Goal: Obtain resource: Download file/media

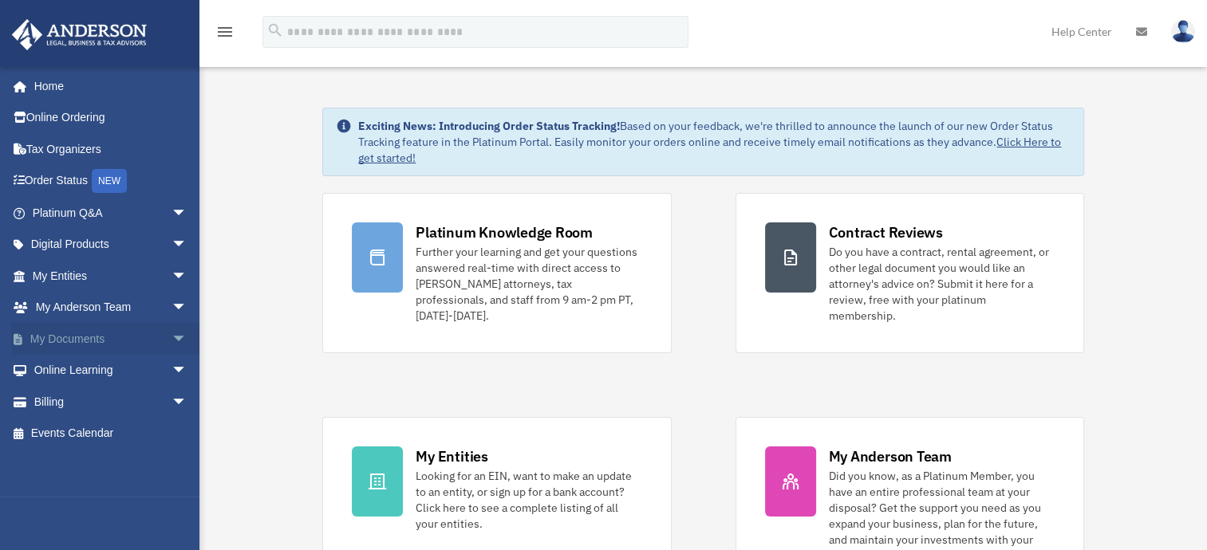
click at [88, 342] on link "My Documents arrow_drop_down" at bounding box center [111, 339] width 200 height 32
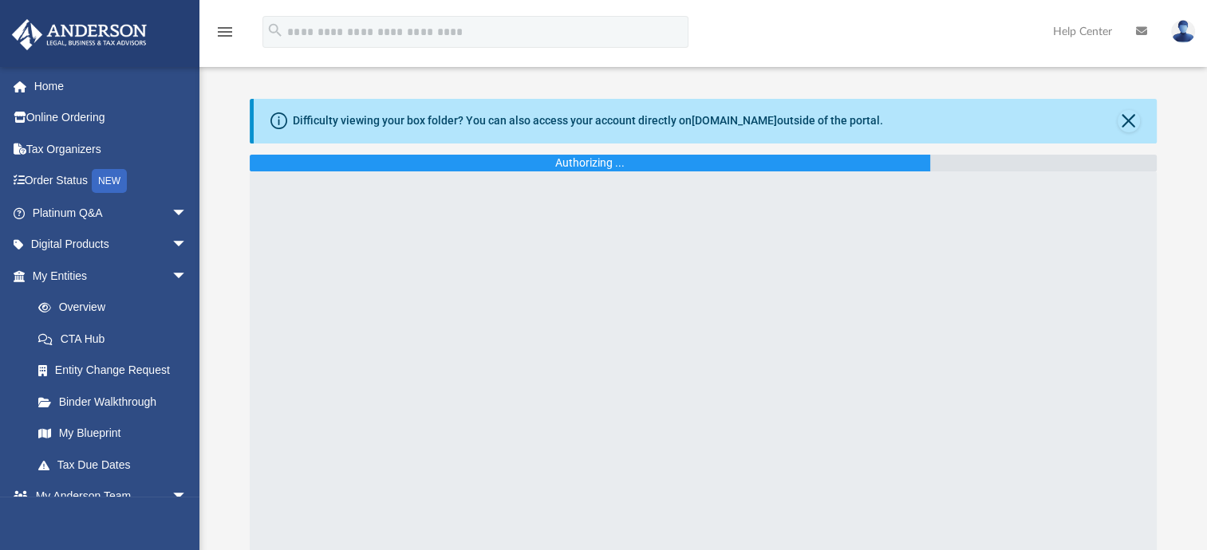
click at [229, 364] on div "Difficulty viewing your box folder? You can also access your account directly o…" at bounding box center [703, 335] width 1008 height 472
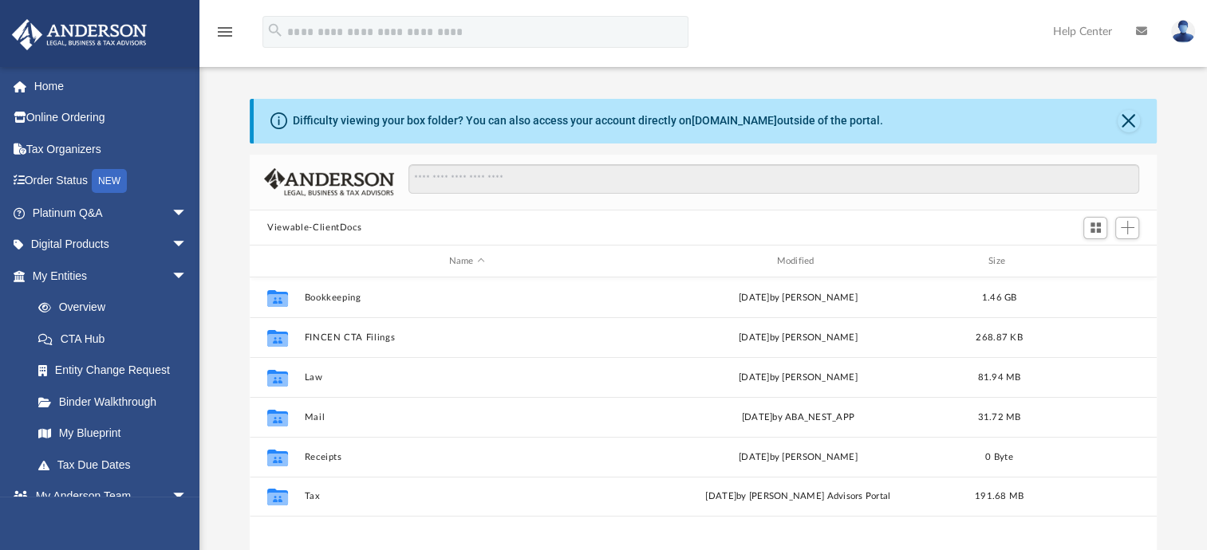
scroll to position [350, 894]
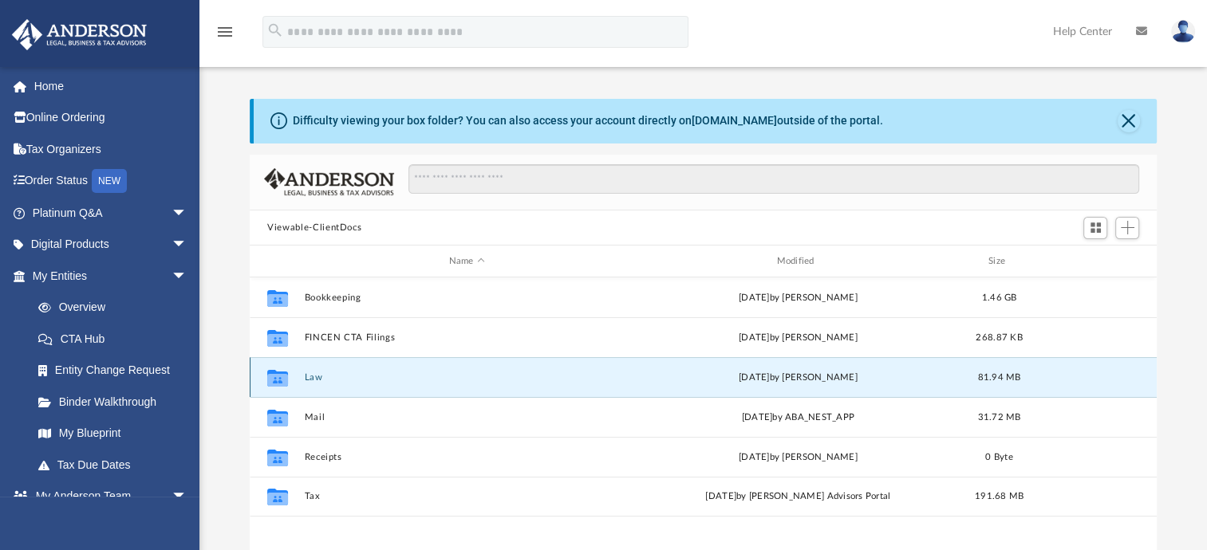
click at [314, 378] on button "Law" at bounding box center [467, 378] width 325 height 10
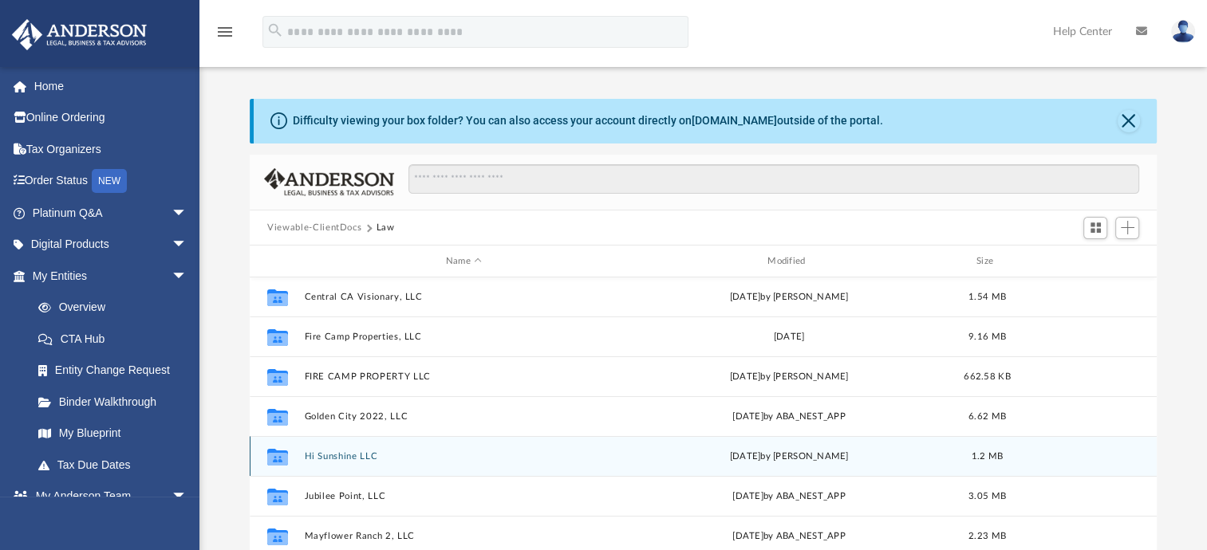
scroll to position [0, 0]
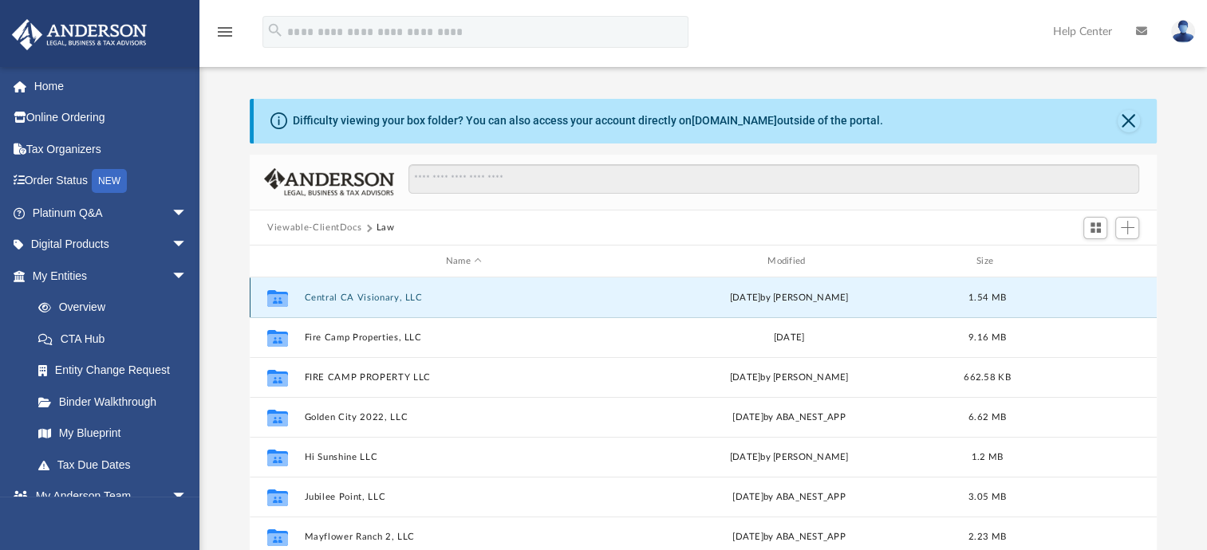
click at [362, 298] on button "Central CA Visionary, LLC" at bounding box center [464, 298] width 318 height 10
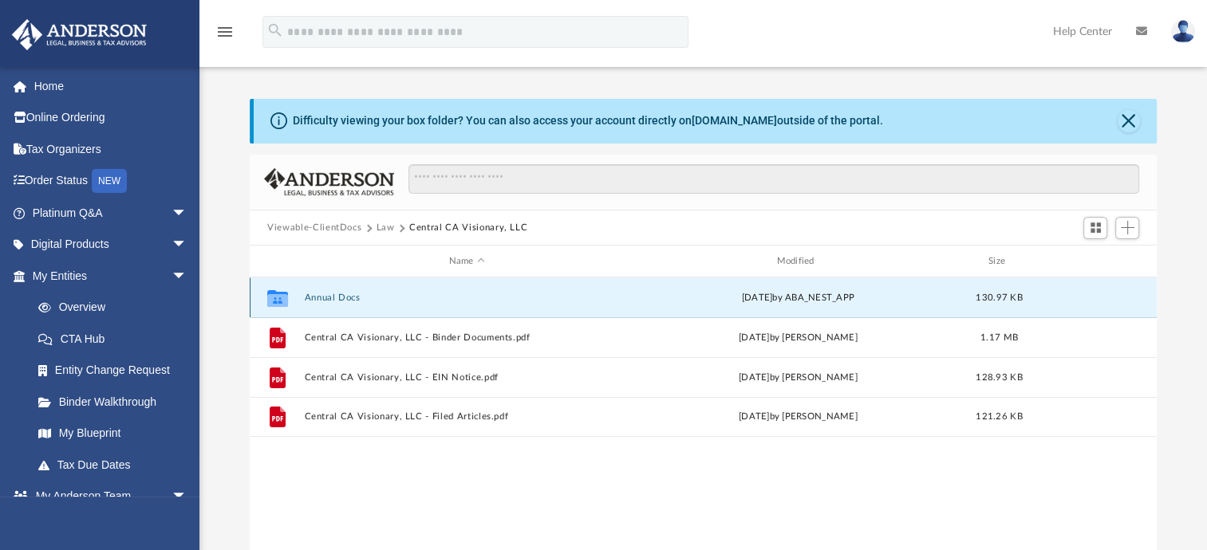
click at [362, 298] on button "Annual Docs" at bounding box center [467, 298] width 325 height 10
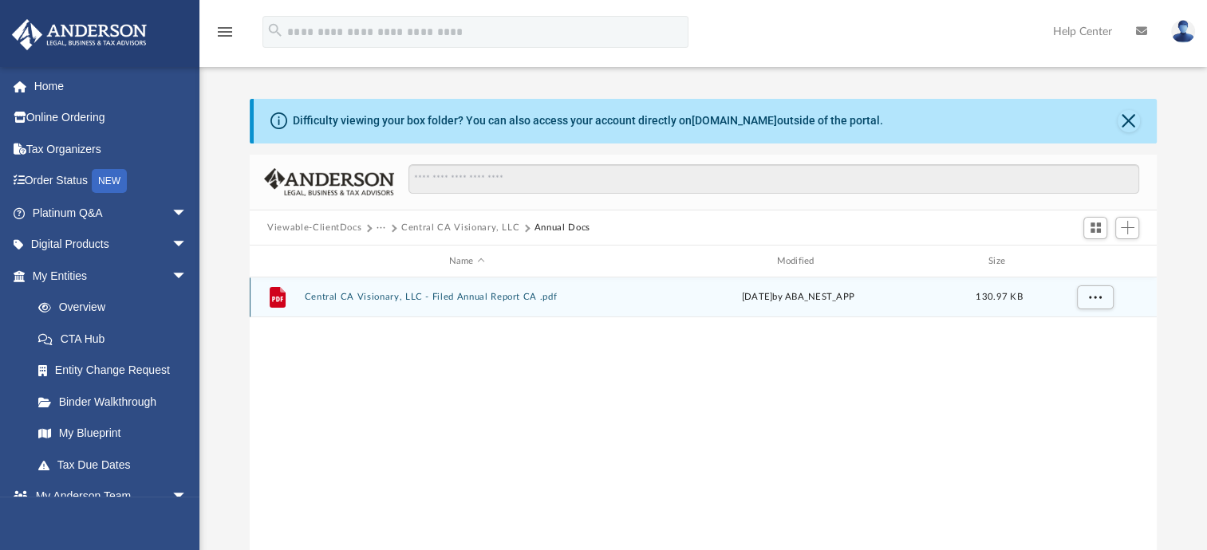
click at [440, 290] on div "File Central CA Visionary, LLC - Filed Annual Report CA .pdf Wed Aug 20 2025 by…" at bounding box center [703, 298] width 907 height 40
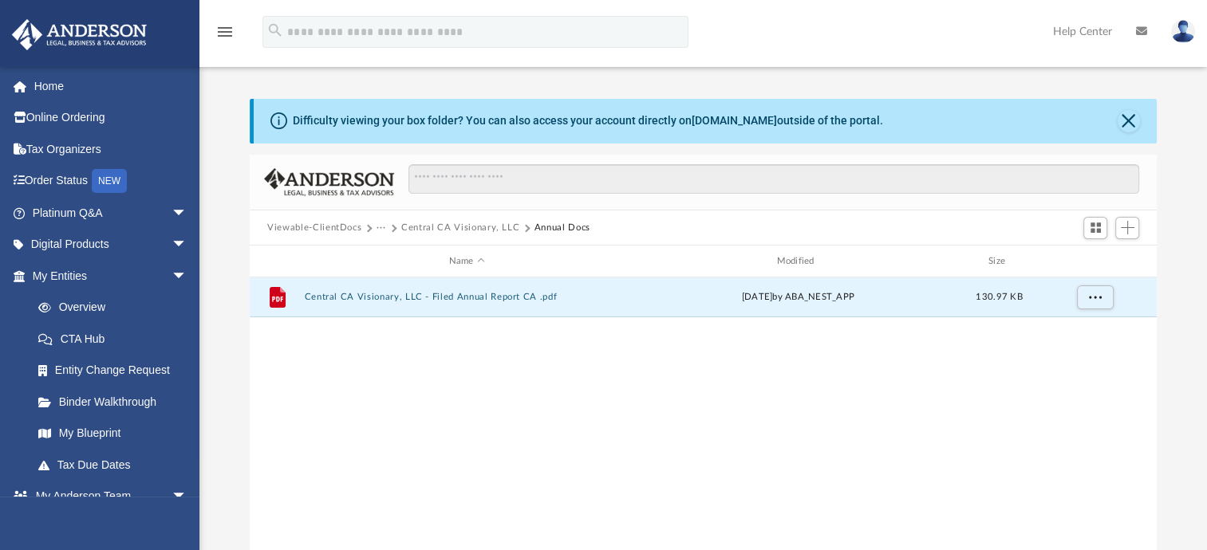
click at [466, 222] on button "Central CA Visionary, LLC" at bounding box center [460, 228] width 118 height 14
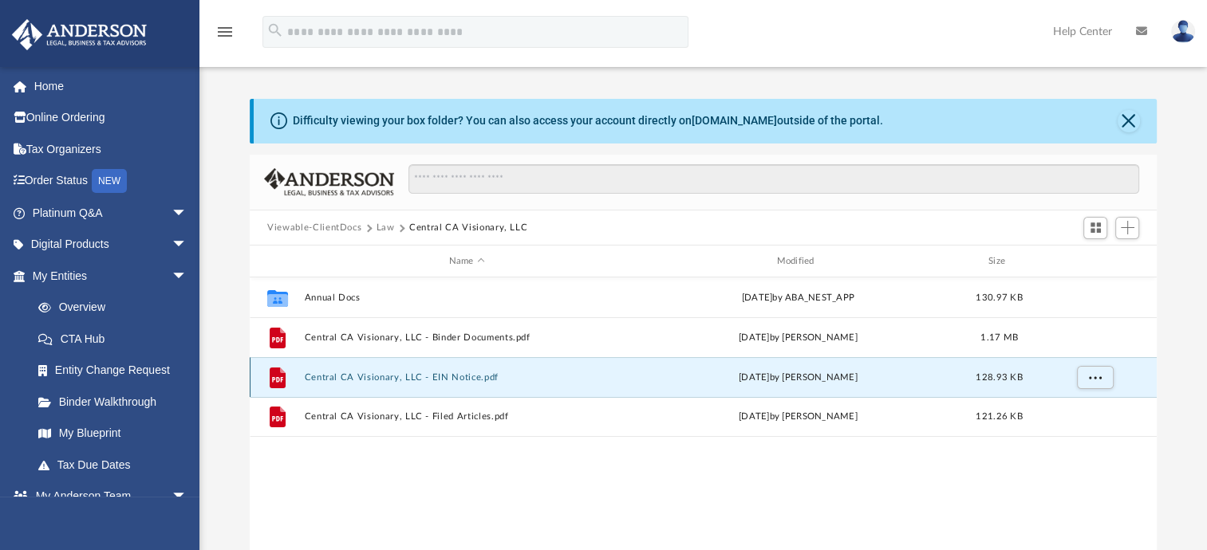
click at [435, 379] on button "Central CA Visionary, LLC - EIN Notice.pdf" at bounding box center [467, 378] width 325 height 10
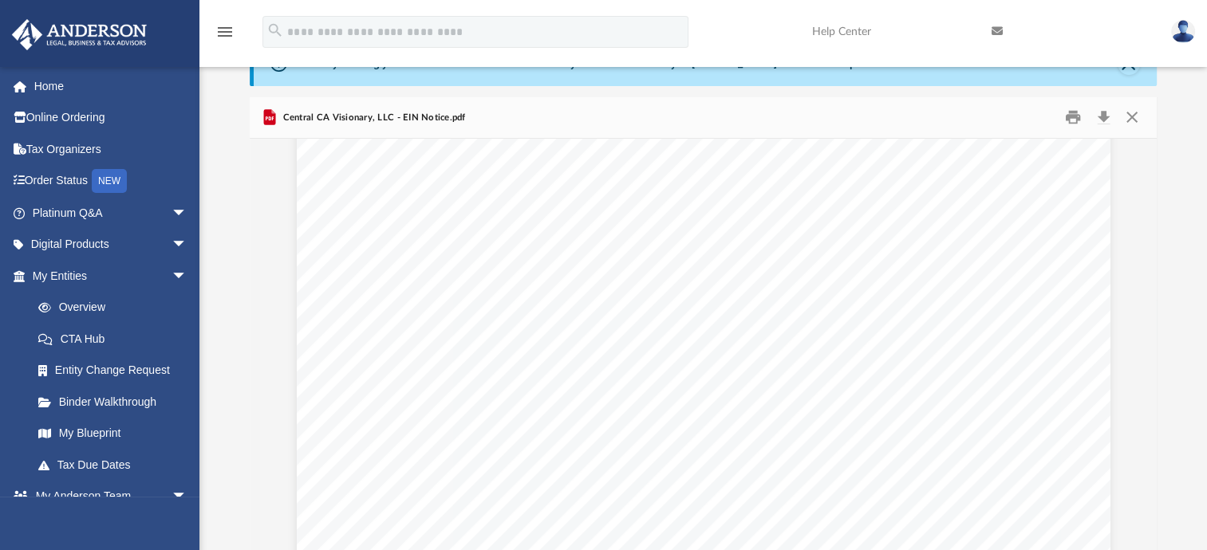
scroll to position [4468, 0]
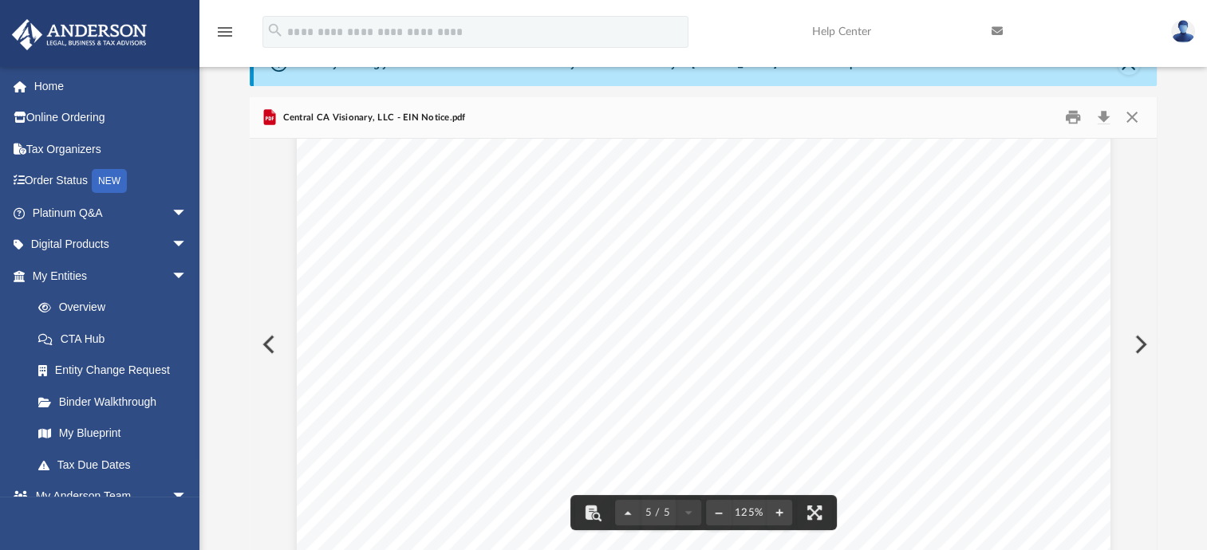
click at [408, 302] on div "Acceptance or Non-Acceptance of Election The service center will notify the LLC…" at bounding box center [704, 517] width 814 height 1053
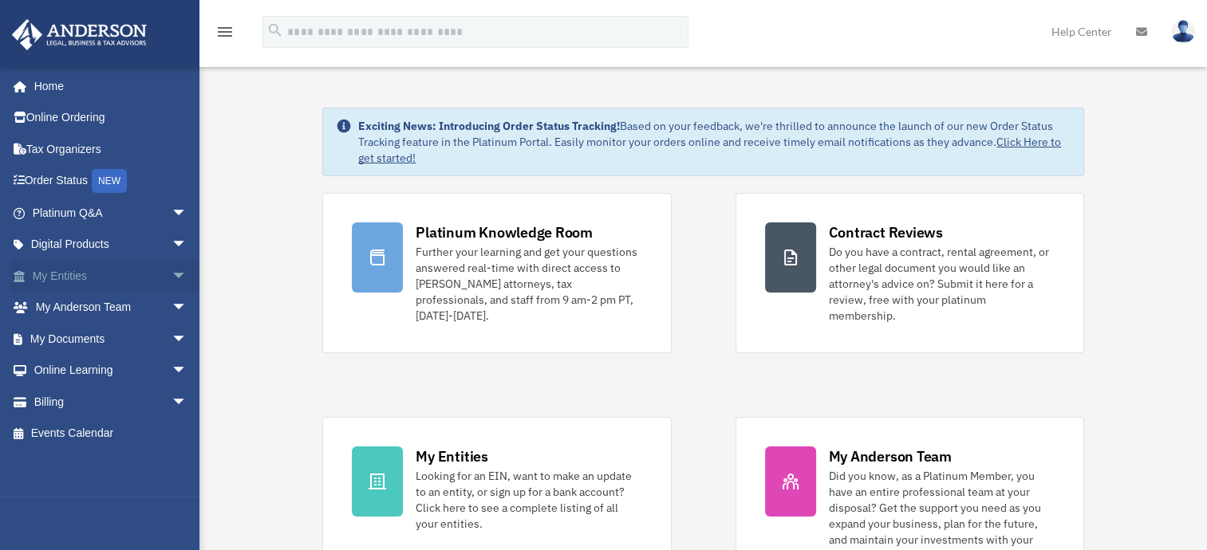
click at [83, 276] on link "My Entities arrow_drop_down" at bounding box center [111, 276] width 200 height 32
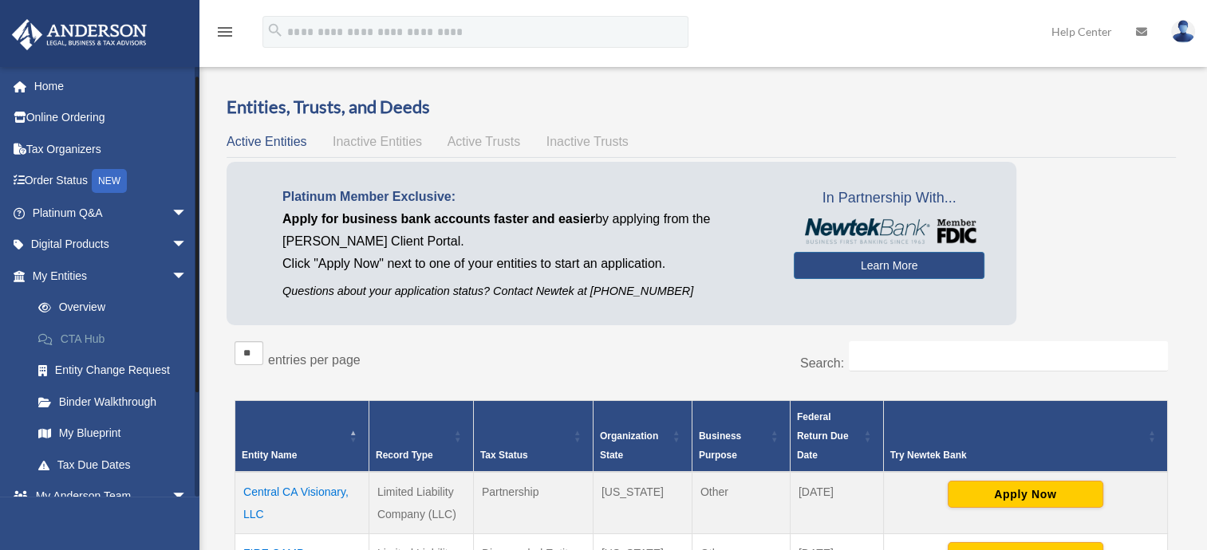
scroll to position [144, 0]
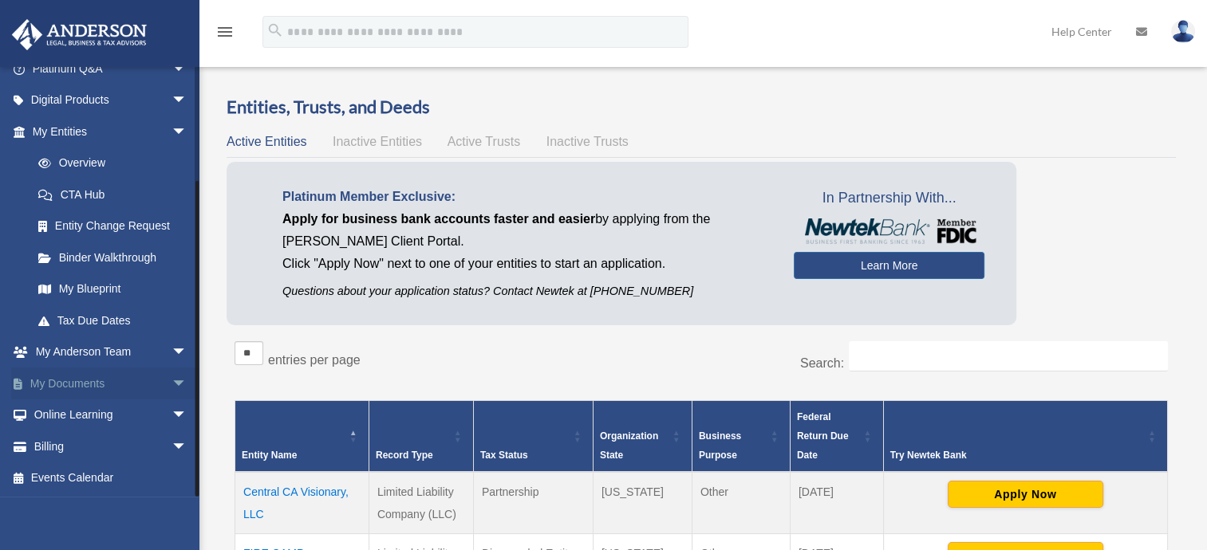
click at [85, 385] on link "My Documents arrow_drop_down" at bounding box center [111, 384] width 200 height 32
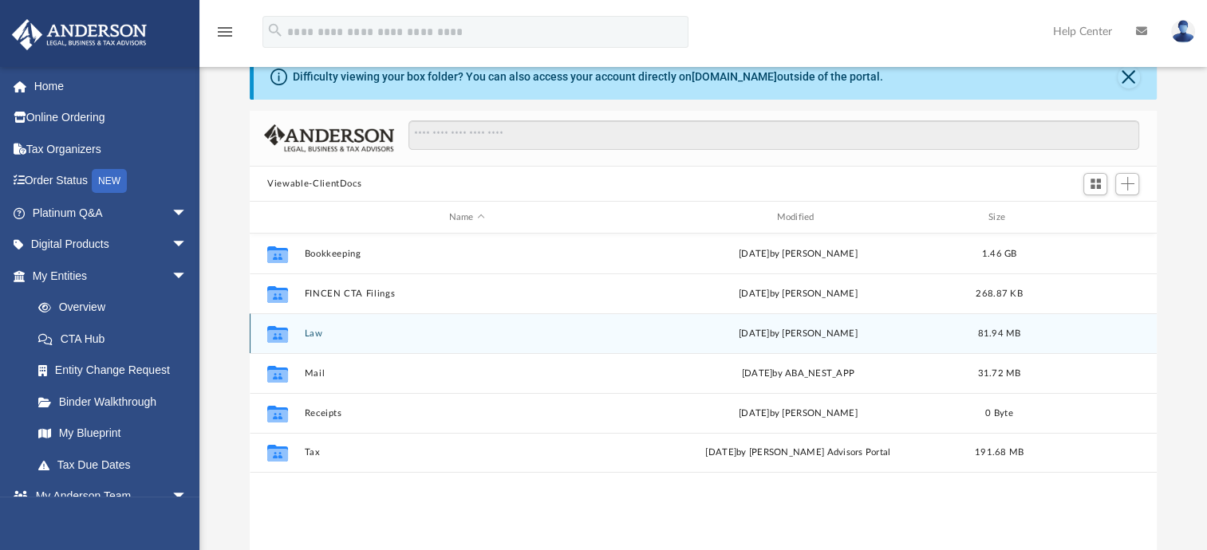
scroll to position [80, 0]
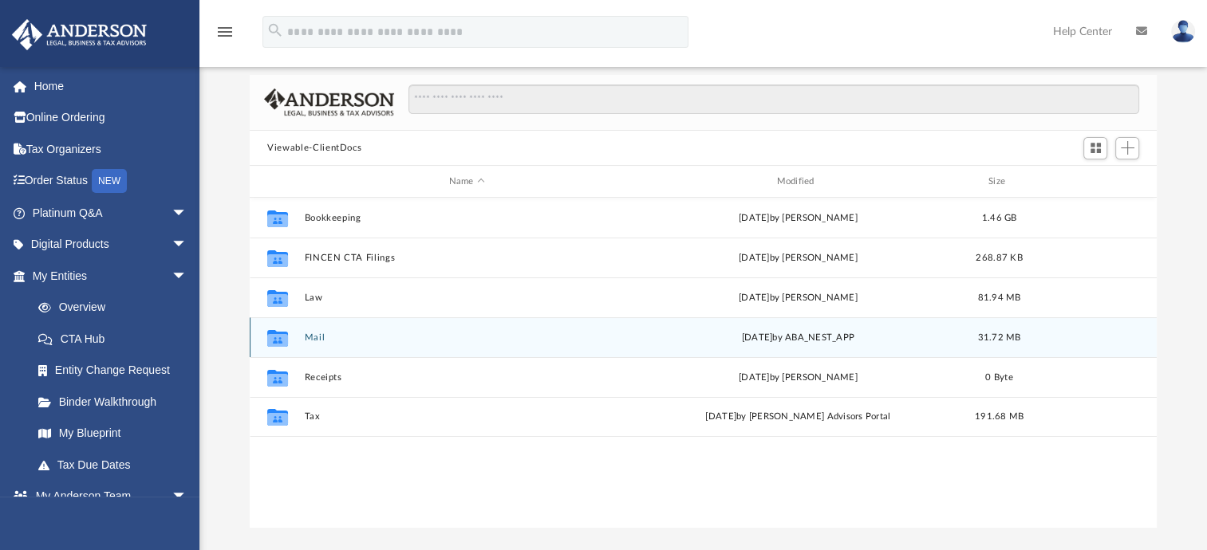
click at [317, 333] on button "Mail" at bounding box center [467, 338] width 325 height 10
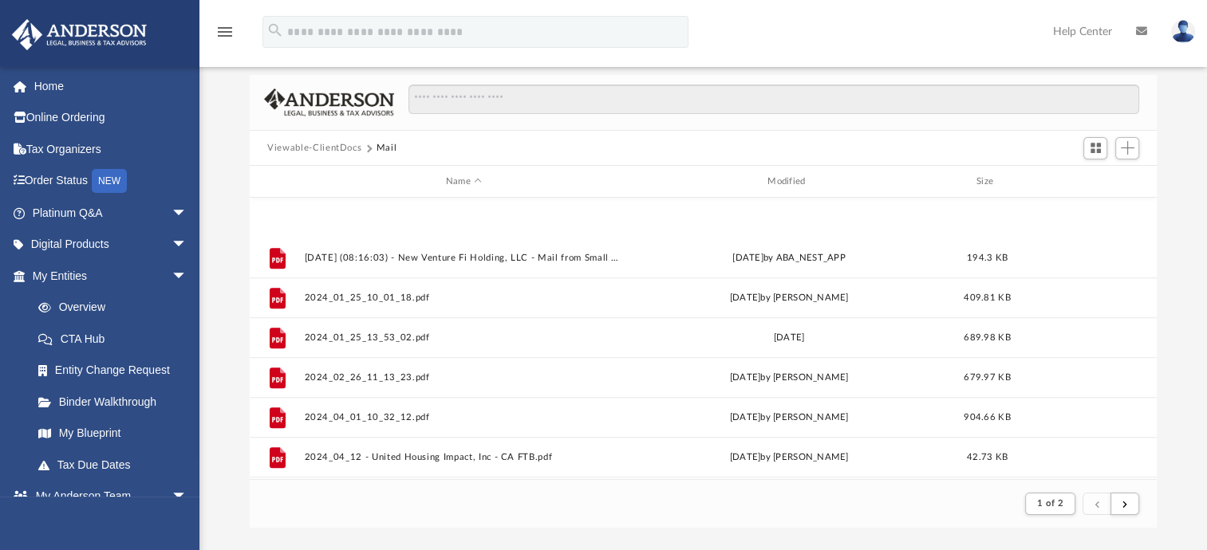
scroll to position [1713, 0]
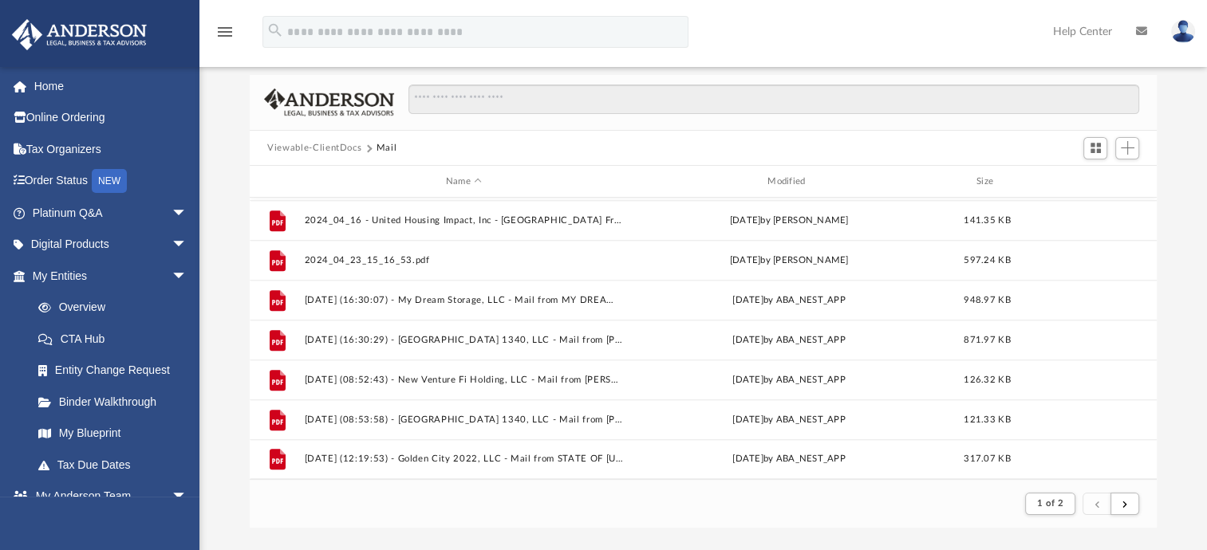
click at [240, 507] on div "Difficulty viewing your box folder? You can also access your account directly o…" at bounding box center [703, 274] width 1008 height 510
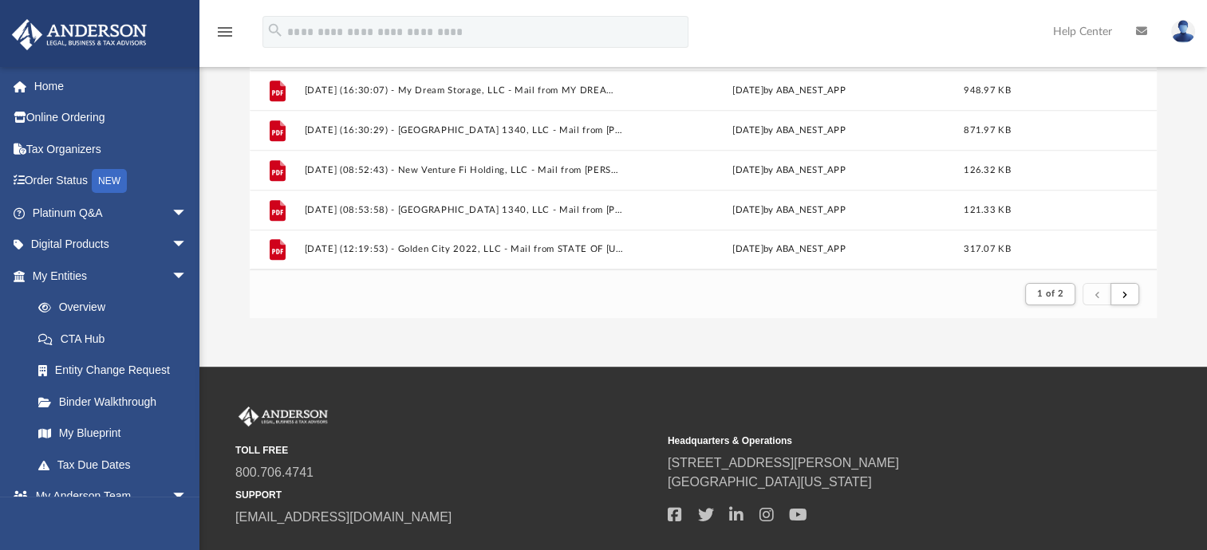
scroll to position [319, 0]
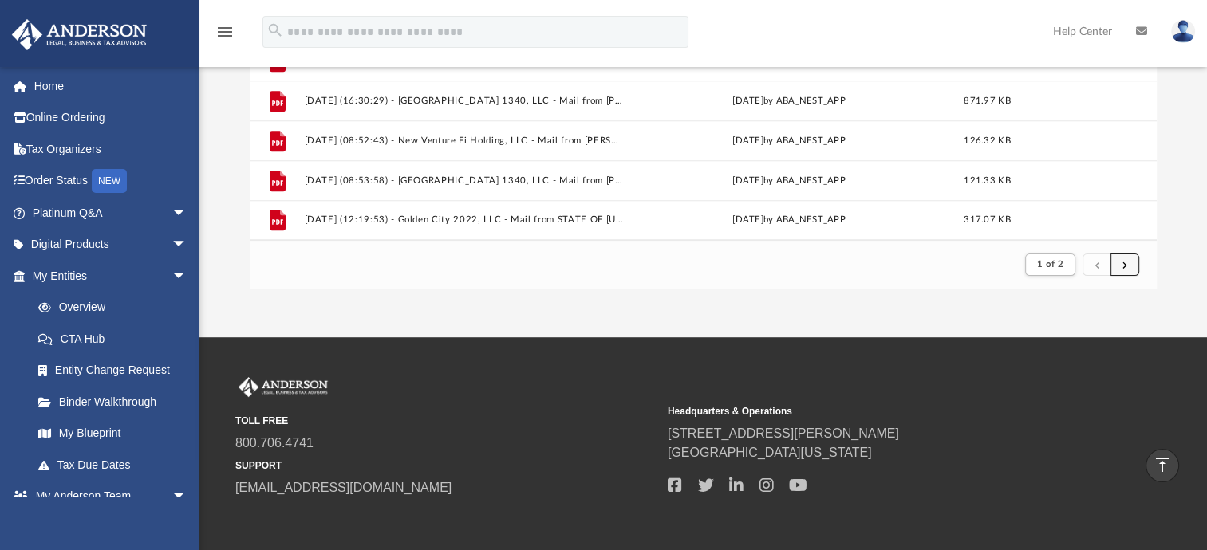
click at [1124, 270] on button "submit" at bounding box center [1125, 265] width 29 height 23
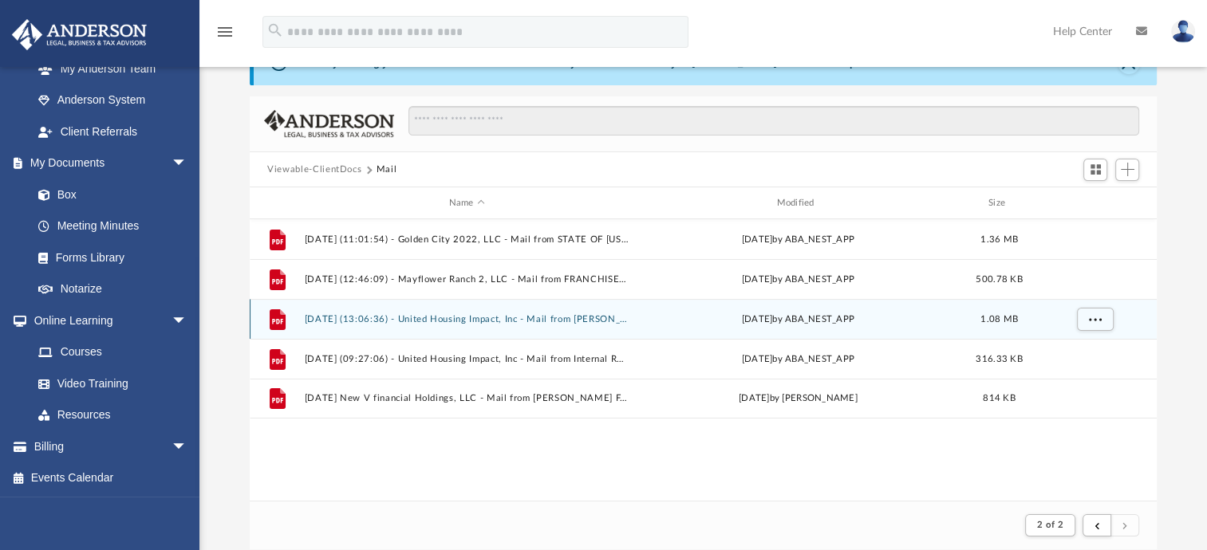
scroll to position [0, 0]
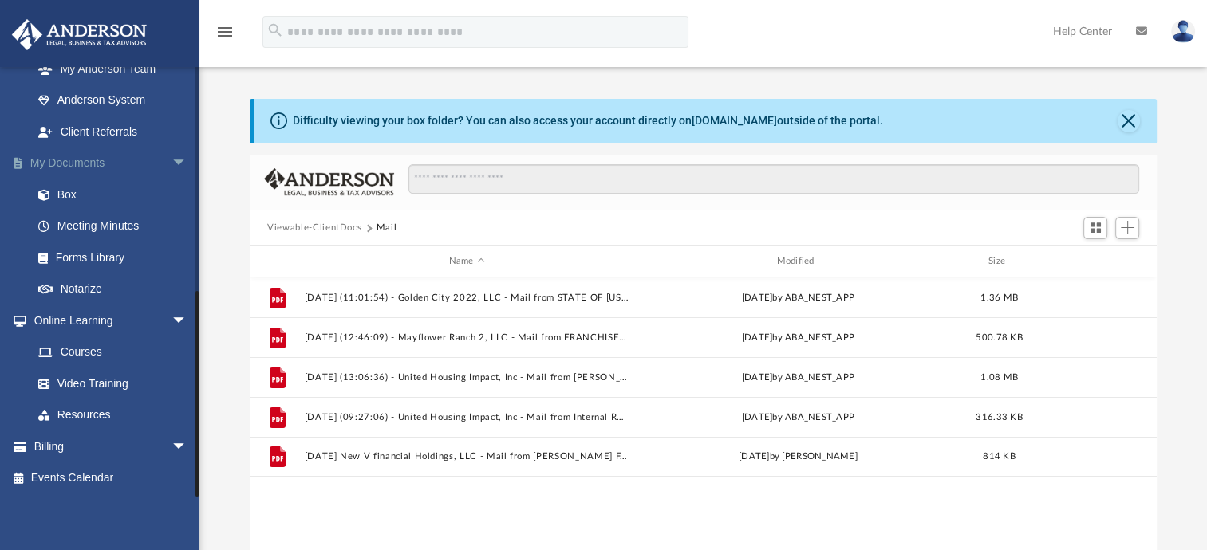
click at [95, 155] on link "My Documents arrow_drop_down" at bounding box center [111, 164] width 200 height 32
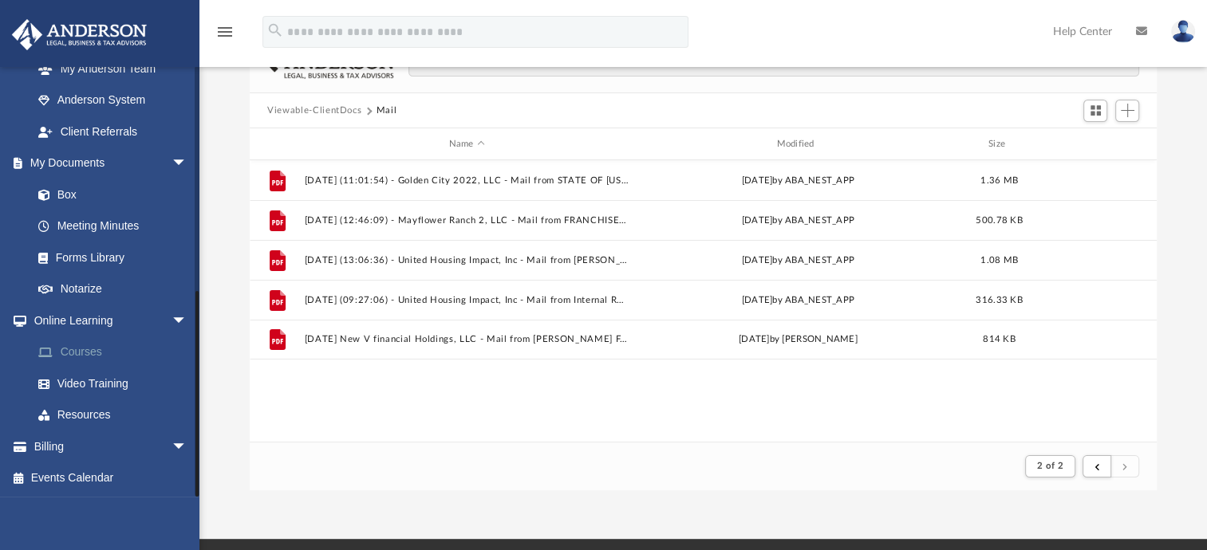
scroll to position [239, 0]
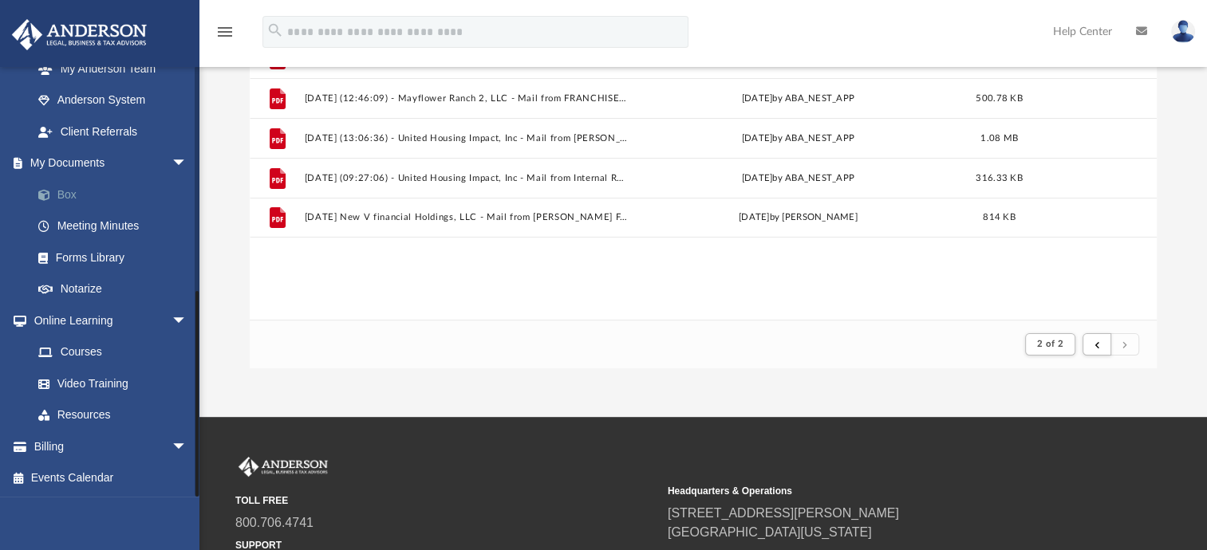
click at [93, 198] on link "Box" at bounding box center [116, 195] width 189 height 32
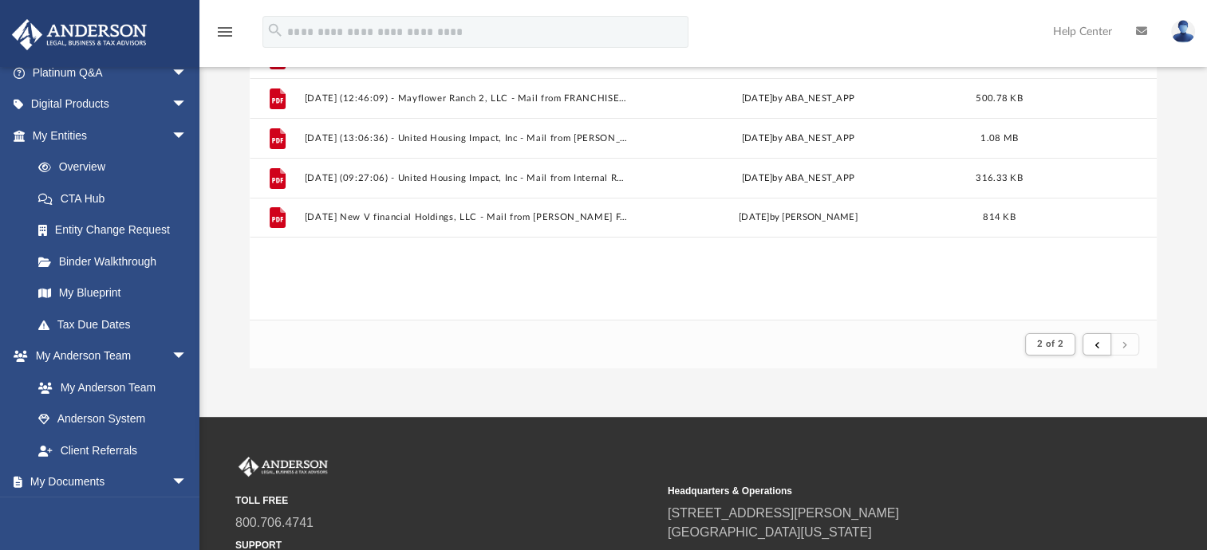
scroll to position [0, 0]
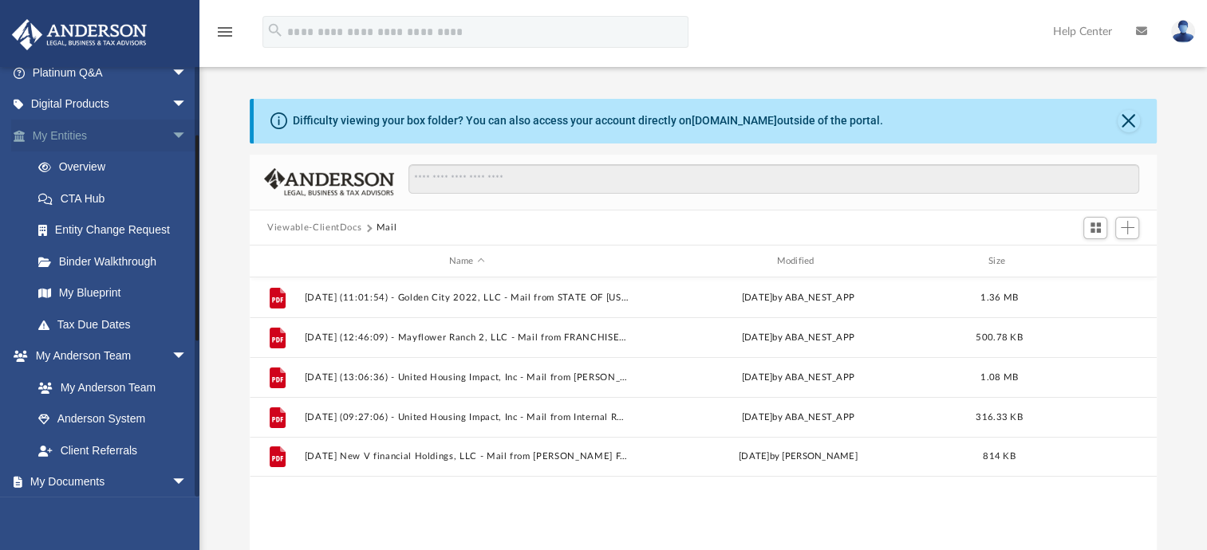
click at [101, 132] on link "My Entities arrow_drop_down" at bounding box center [111, 136] width 200 height 32
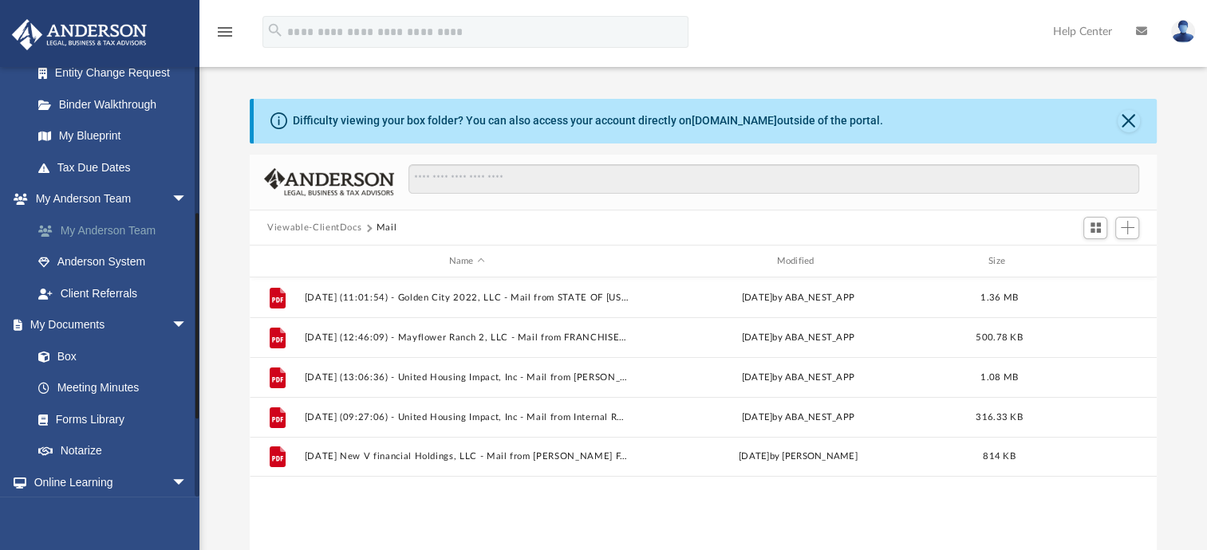
scroll to position [300, 0]
click at [172, 321] on span "arrow_drop_down" at bounding box center [188, 323] width 32 height 33
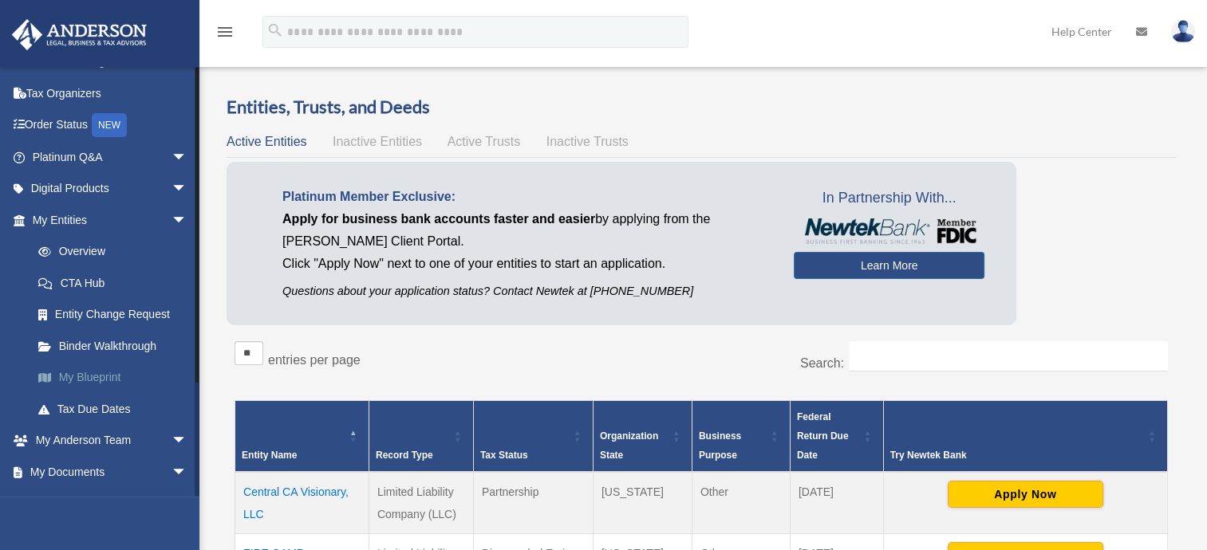
scroll to position [80, 0]
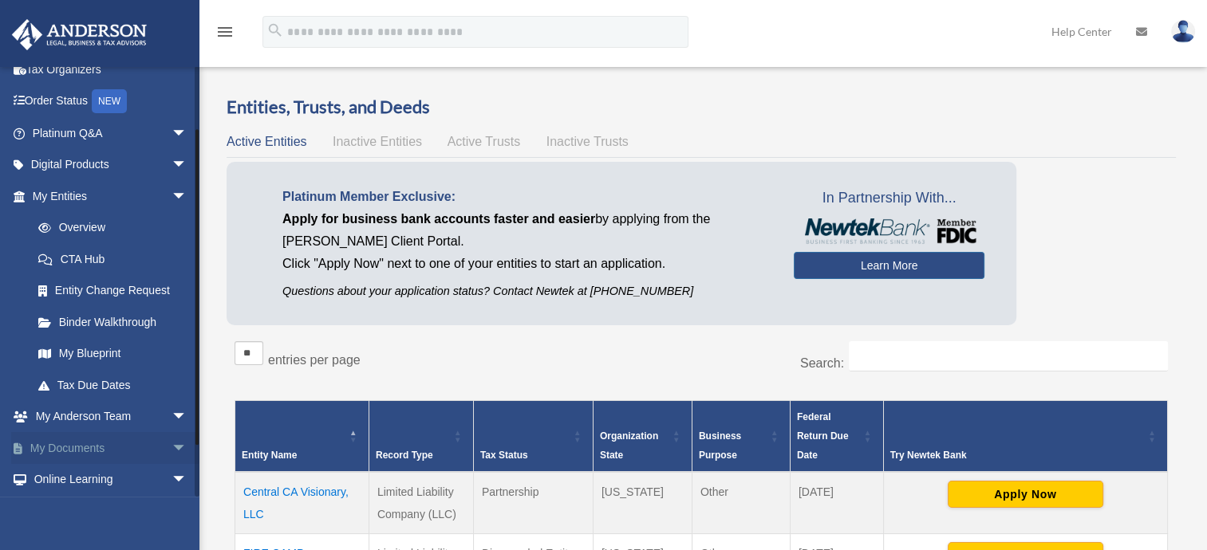
click at [87, 445] on link "My Documents arrow_drop_down" at bounding box center [111, 448] width 200 height 32
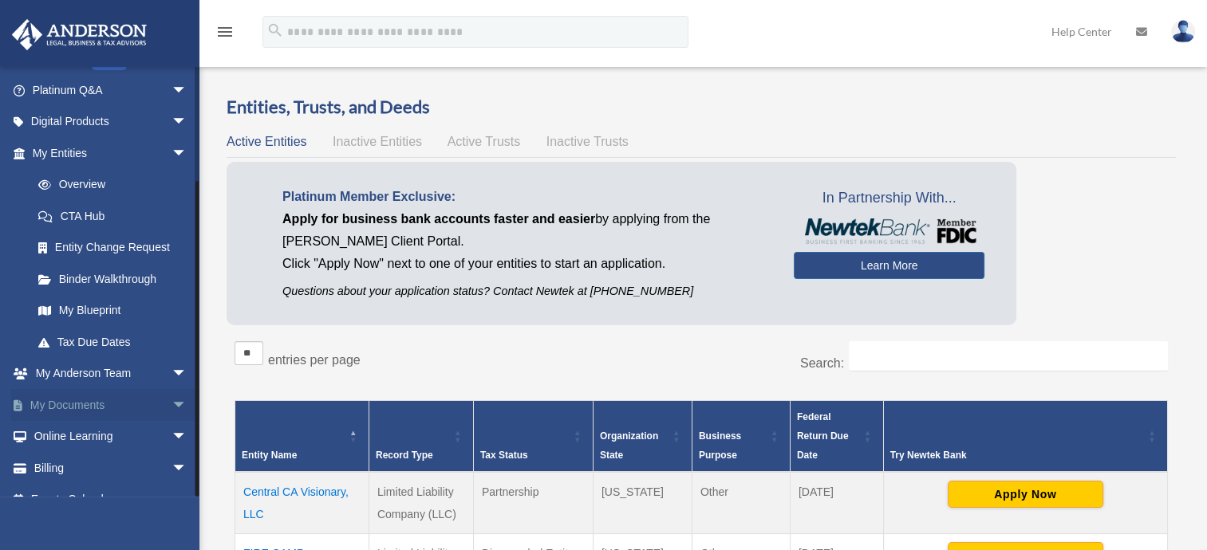
scroll to position [144, 0]
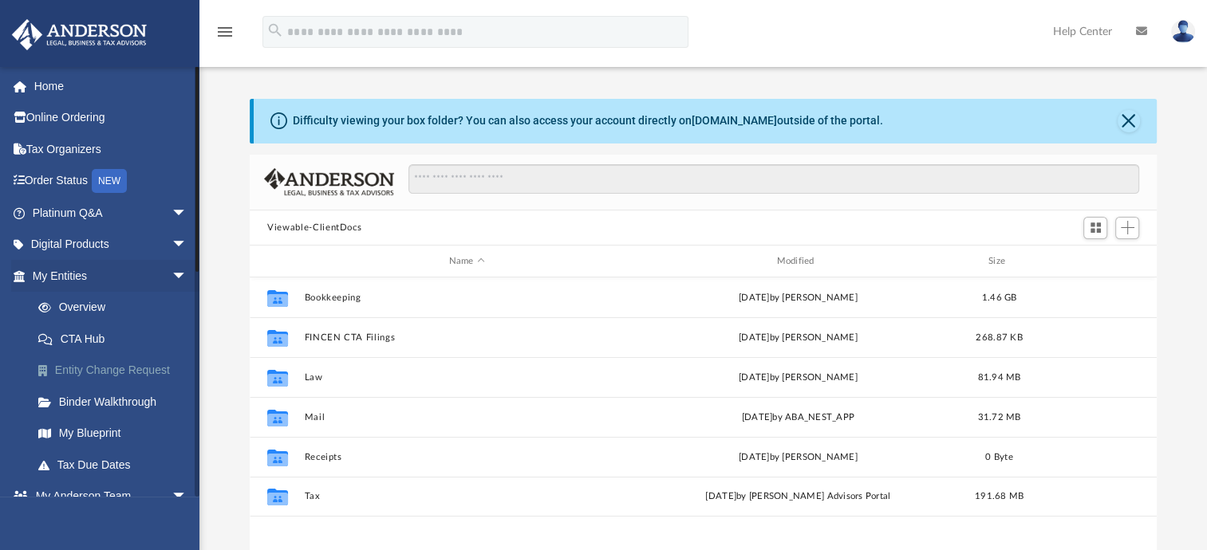
scroll to position [350, 894]
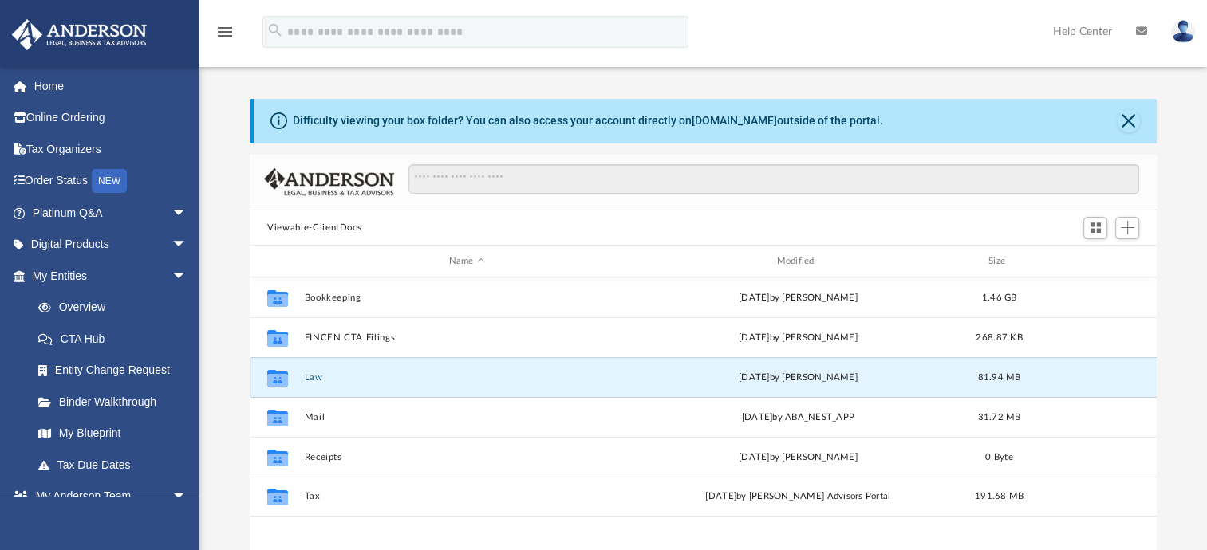
click at [318, 373] on button "Law" at bounding box center [467, 378] width 325 height 10
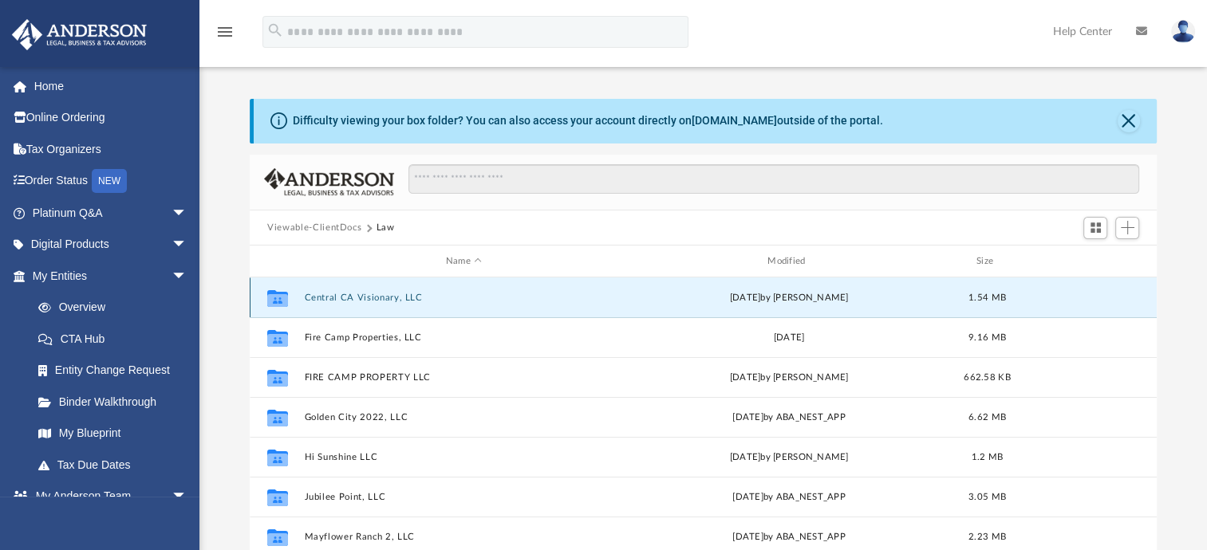
click at [356, 293] on button "Central CA Visionary, LLC" at bounding box center [464, 298] width 318 height 10
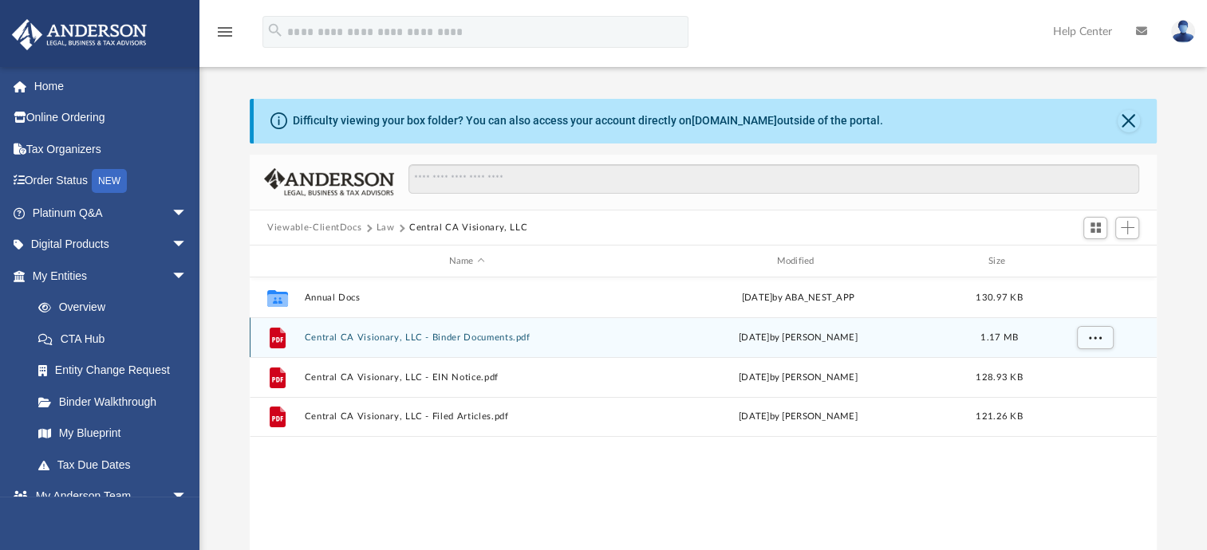
click at [456, 337] on button "Central CA Visionary, LLC - Binder Documents.pdf" at bounding box center [467, 338] width 325 height 10
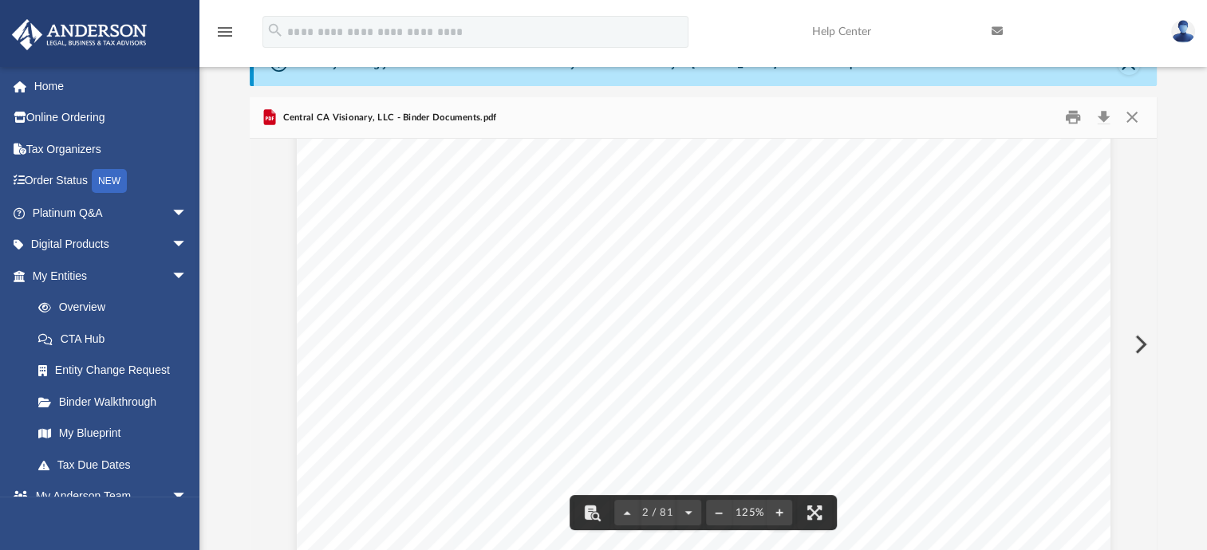
scroll to position [1356, 0]
drag, startPoint x: 827, startPoint y: 429, endPoint x: 422, endPoint y: 367, distance: 409.2
click at [422, 360] on div "Overview of Central CA Visionary, LLC Entity Formation Information State of Org…" at bounding box center [704, 398] width 814 height 1053
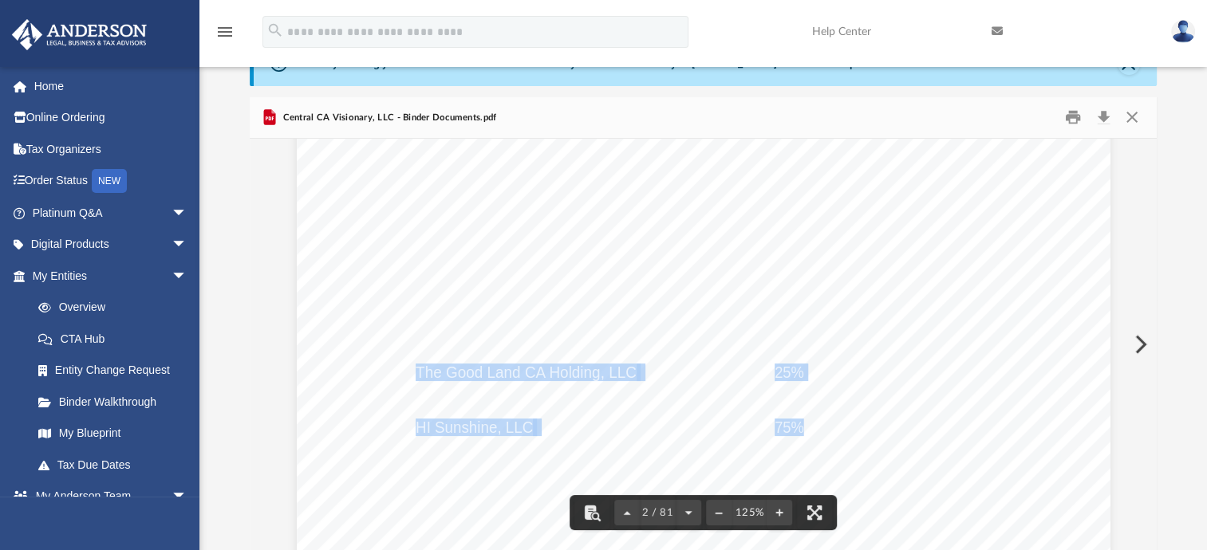
drag, startPoint x: 412, startPoint y: 373, endPoint x: 815, endPoint y: 431, distance: 407.1
click at [815, 431] on div "Overview of Central CA Visionary, LLC Entity Formation Information State of Org…" at bounding box center [704, 398] width 814 height 1053
drag, startPoint x: 815, startPoint y: 431, endPoint x: 792, endPoint y: 430, distance: 23.2
click at [703, 321] on div "Overview of Central CA Visionary, LLC Entity Formation Information State of Org…" at bounding box center [704, 398] width 814 height 1053
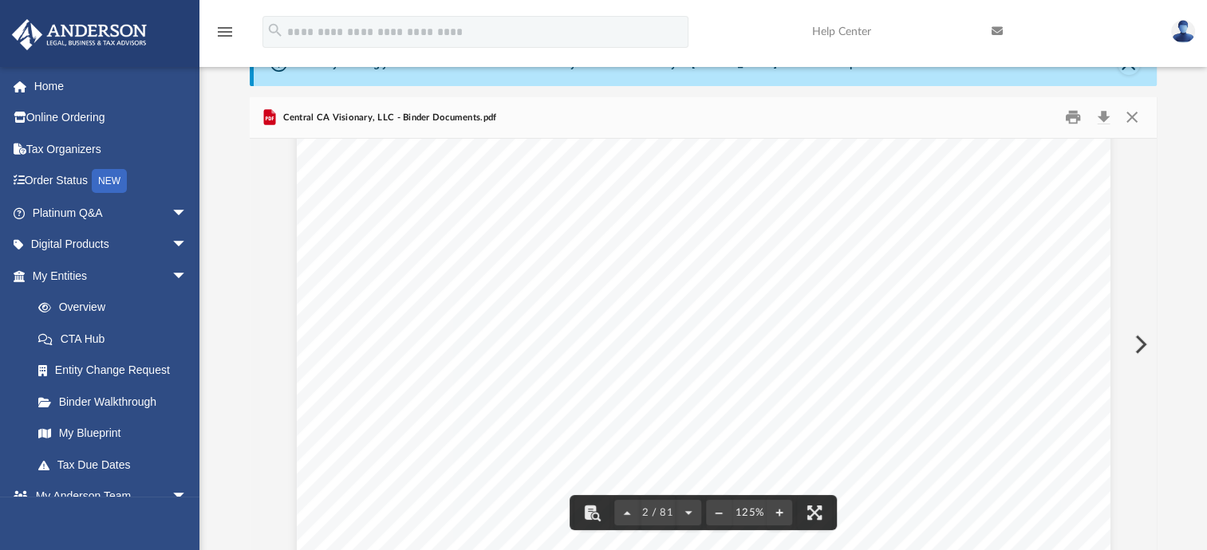
scroll to position [1516, 0]
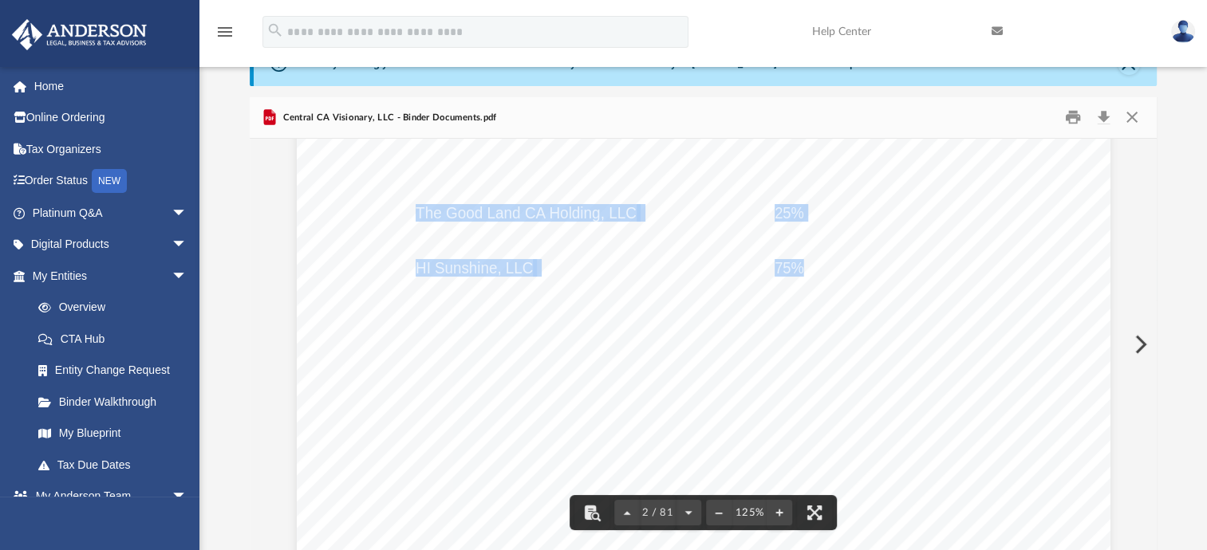
click at [815, 353] on div "Overview of Central CA Visionary, LLC Entity Formation Information State of Org…" at bounding box center [704, 238] width 814 height 1053
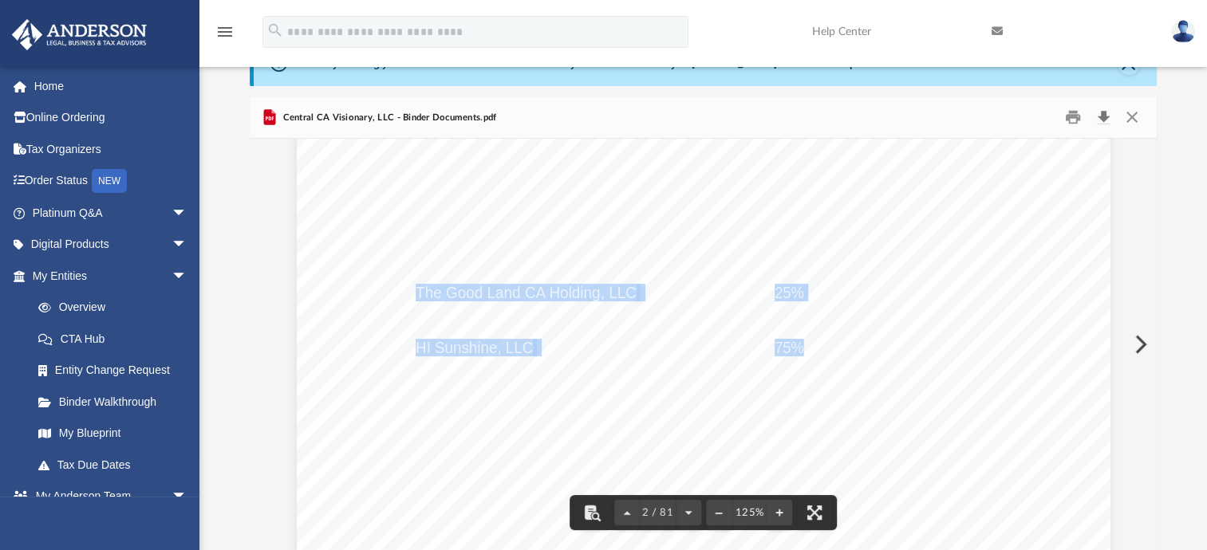
click at [1104, 116] on button "Download" at bounding box center [1103, 117] width 29 height 25
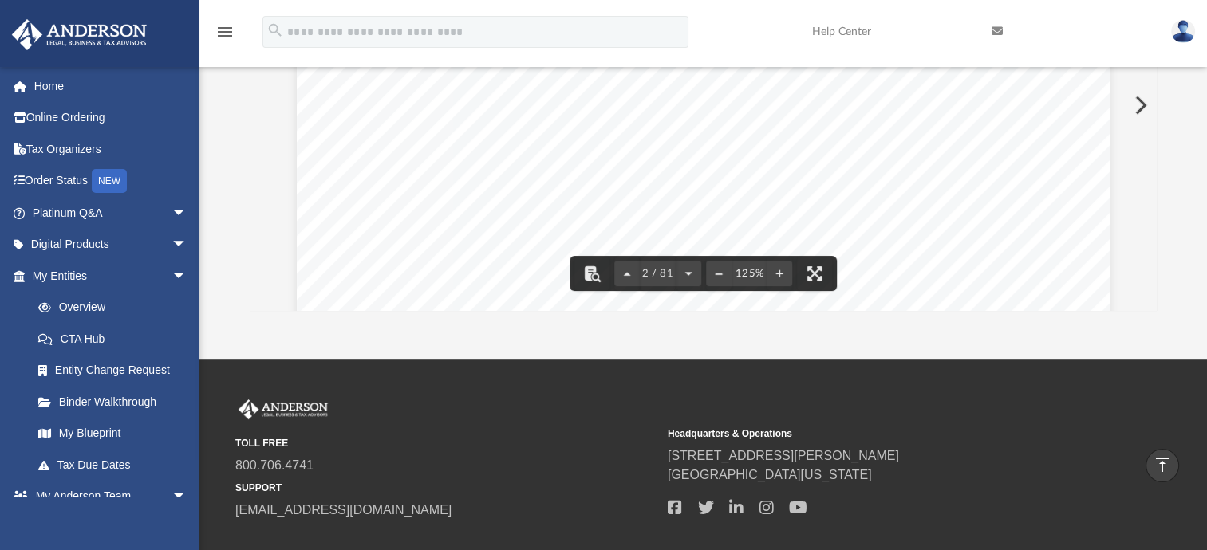
scroll to position [957, 0]
click at [1195, 193] on div "Difficulty viewing your box folder? You can also access your account directly o…" at bounding box center [703, 57] width 1008 height 510
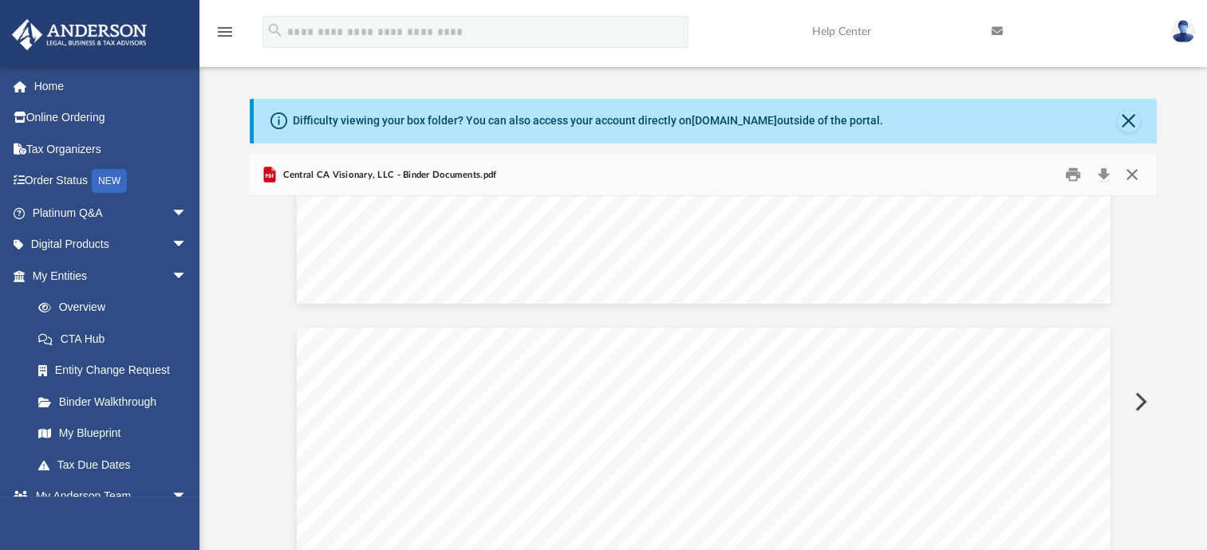
click at [1136, 172] on button "Close" at bounding box center [1131, 175] width 29 height 25
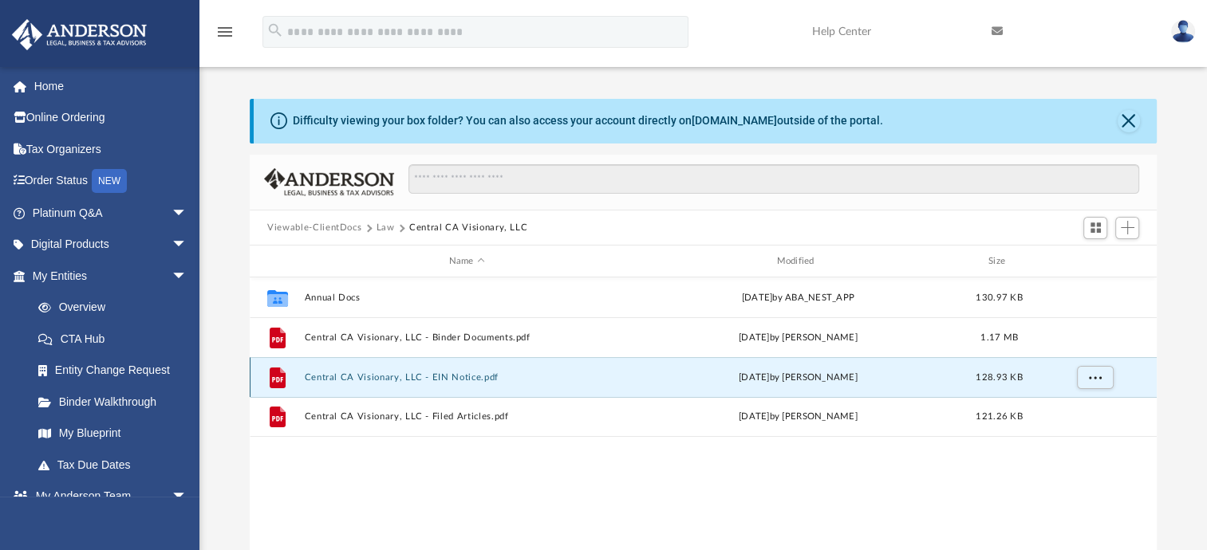
click at [416, 378] on button "Central CA Visionary, LLC - EIN Notice.pdf" at bounding box center [467, 378] width 325 height 10
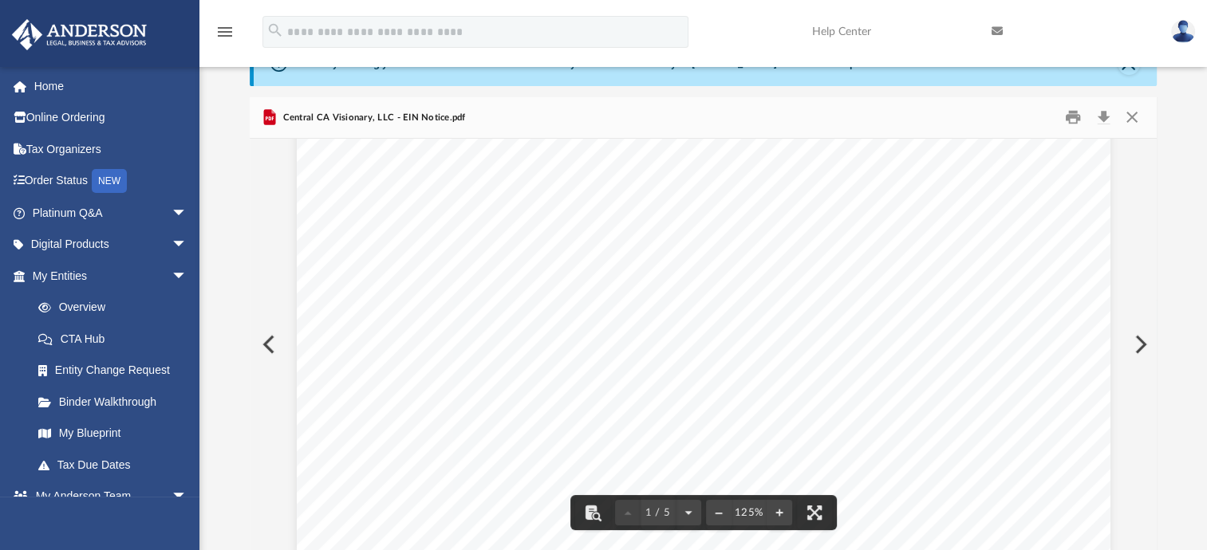
scroll to position [638, 0]
click at [1100, 117] on button "Download" at bounding box center [1103, 117] width 29 height 25
